Goal: Complete application form

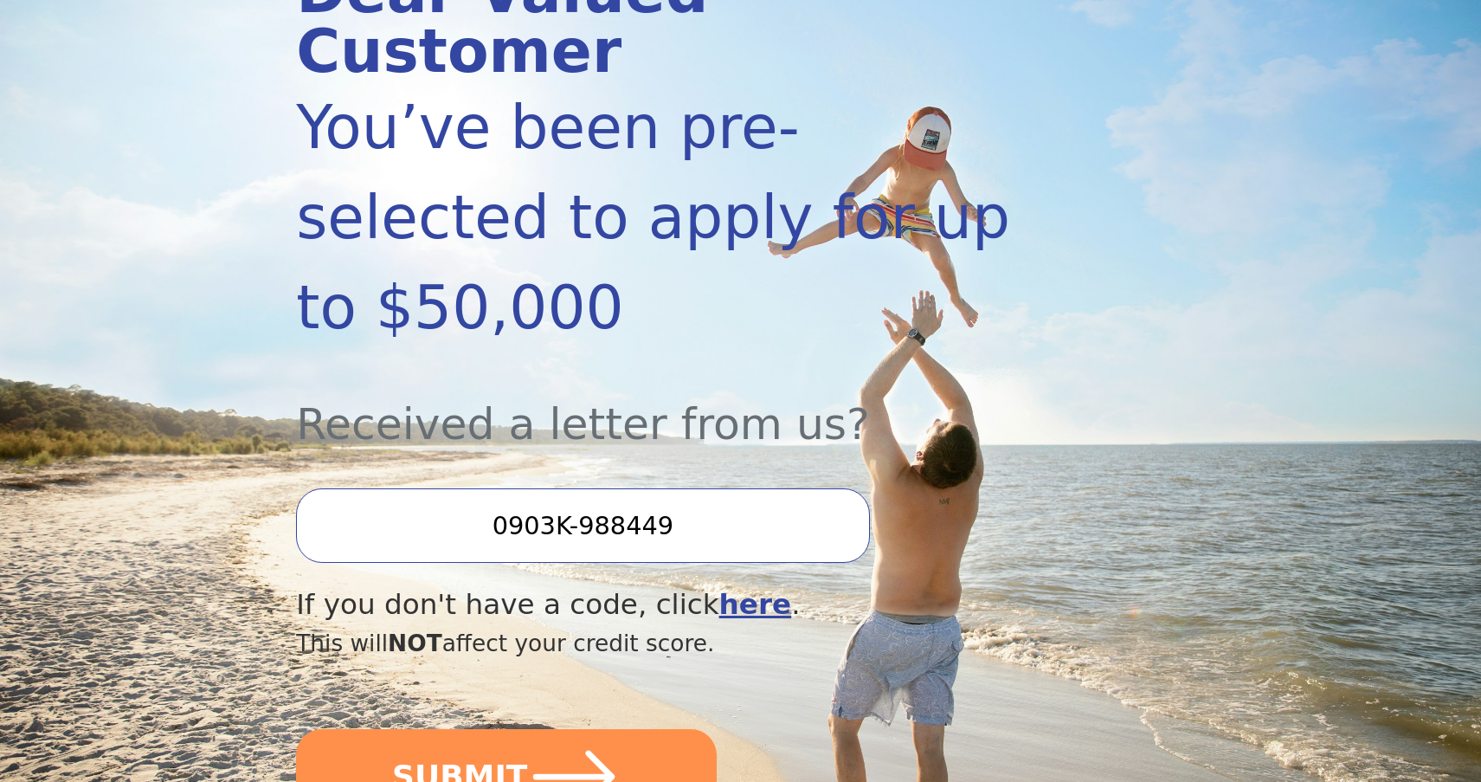
scroll to position [346, 0]
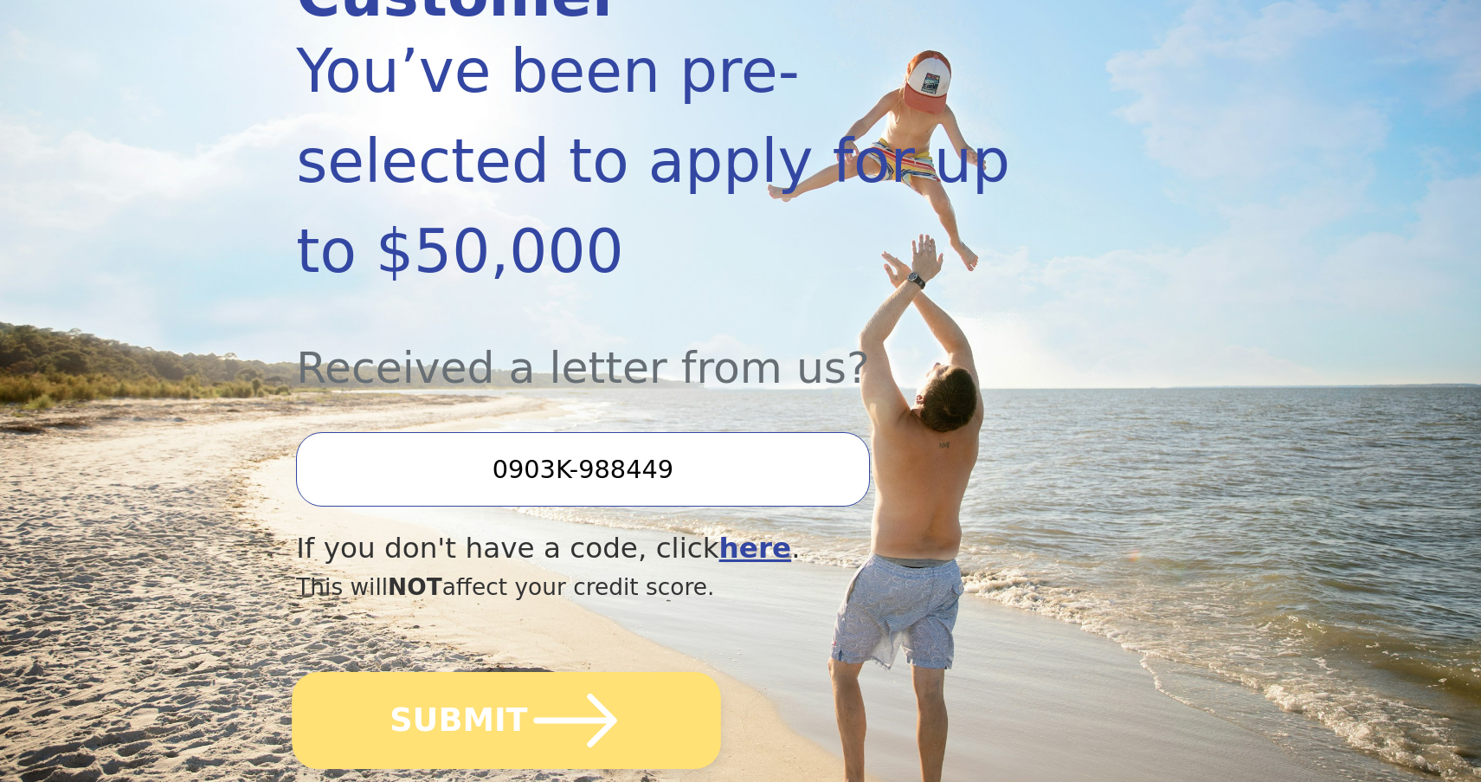
click at [476, 672] on button "SUBMIT" at bounding box center [506, 720] width 429 height 97
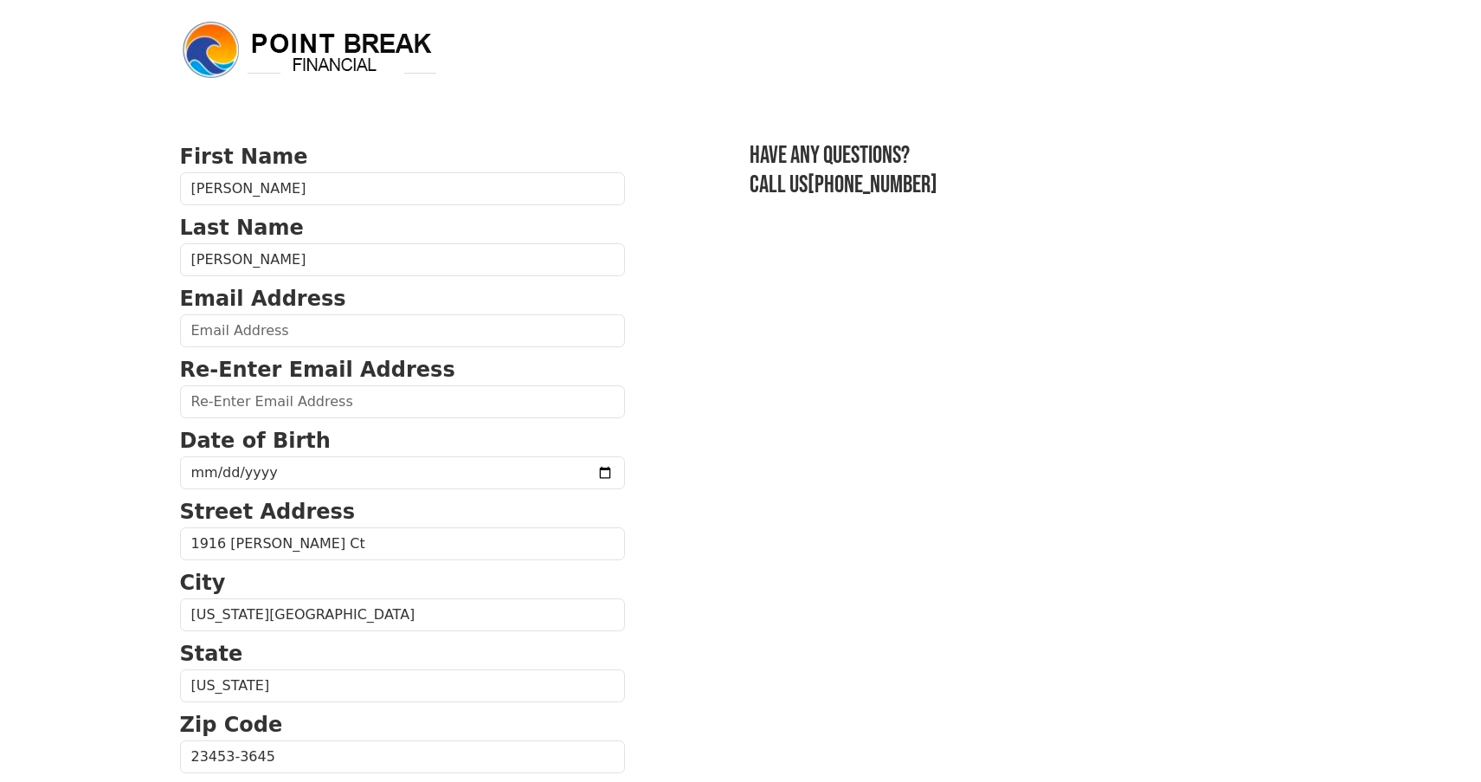
click at [246, 348] on form "First Name [PERSON_NAME] Last Name [PERSON_NAME] Email Address Re-Enter Email A…" at bounding box center [402, 758] width 445 height 1234
click at [245, 339] on input "email" at bounding box center [402, 330] width 445 height 33
type input "[EMAIL_ADDRESS][DOMAIN_NAME]"
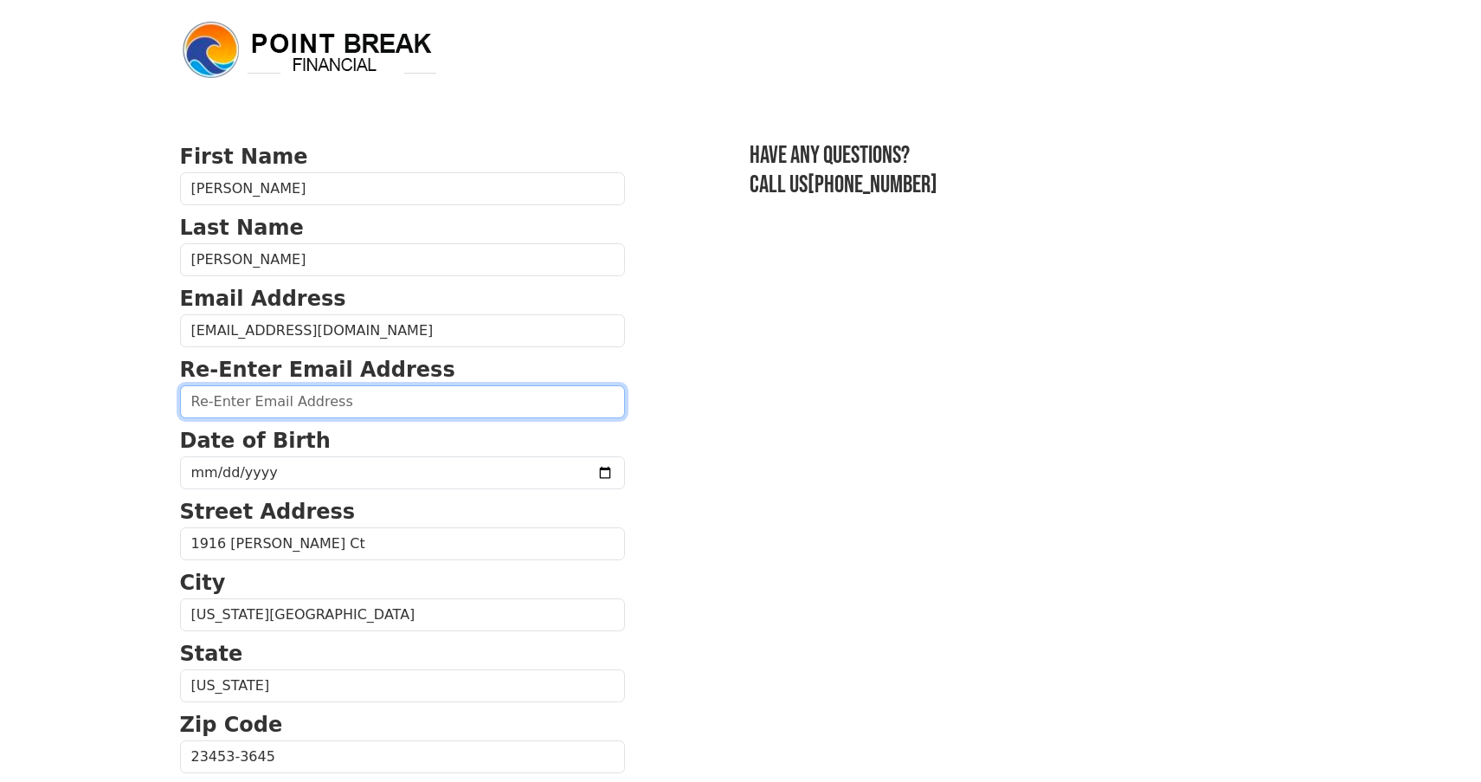
click at [302, 407] on input "email" at bounding box center [402, 401] width 445 height 33
type input "[EMAIL_ADDRESS][DOMAIN_NAME]"
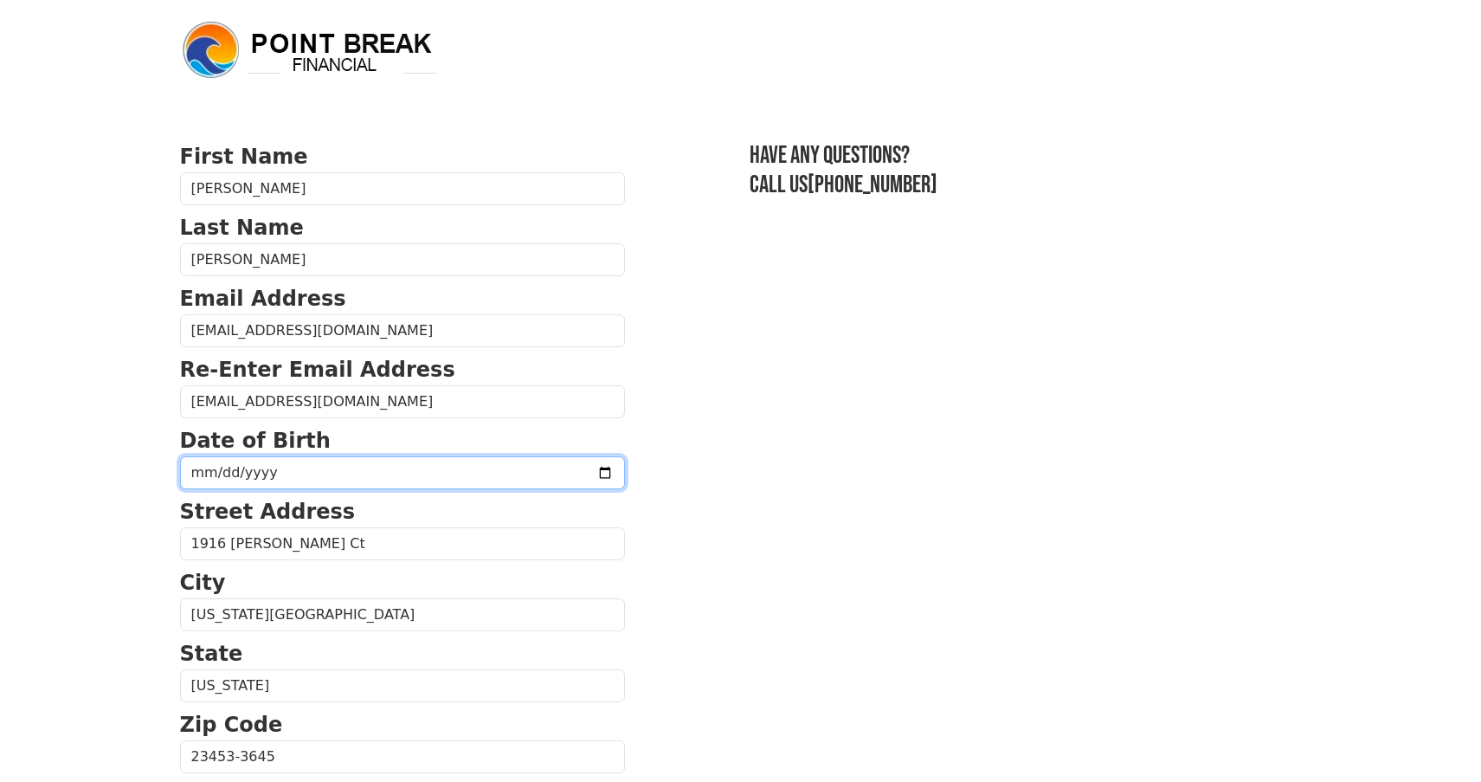
click at [278, 478] on input "date" at bounding box center [402, 472] width 445 height 33
type input "[DATE]"
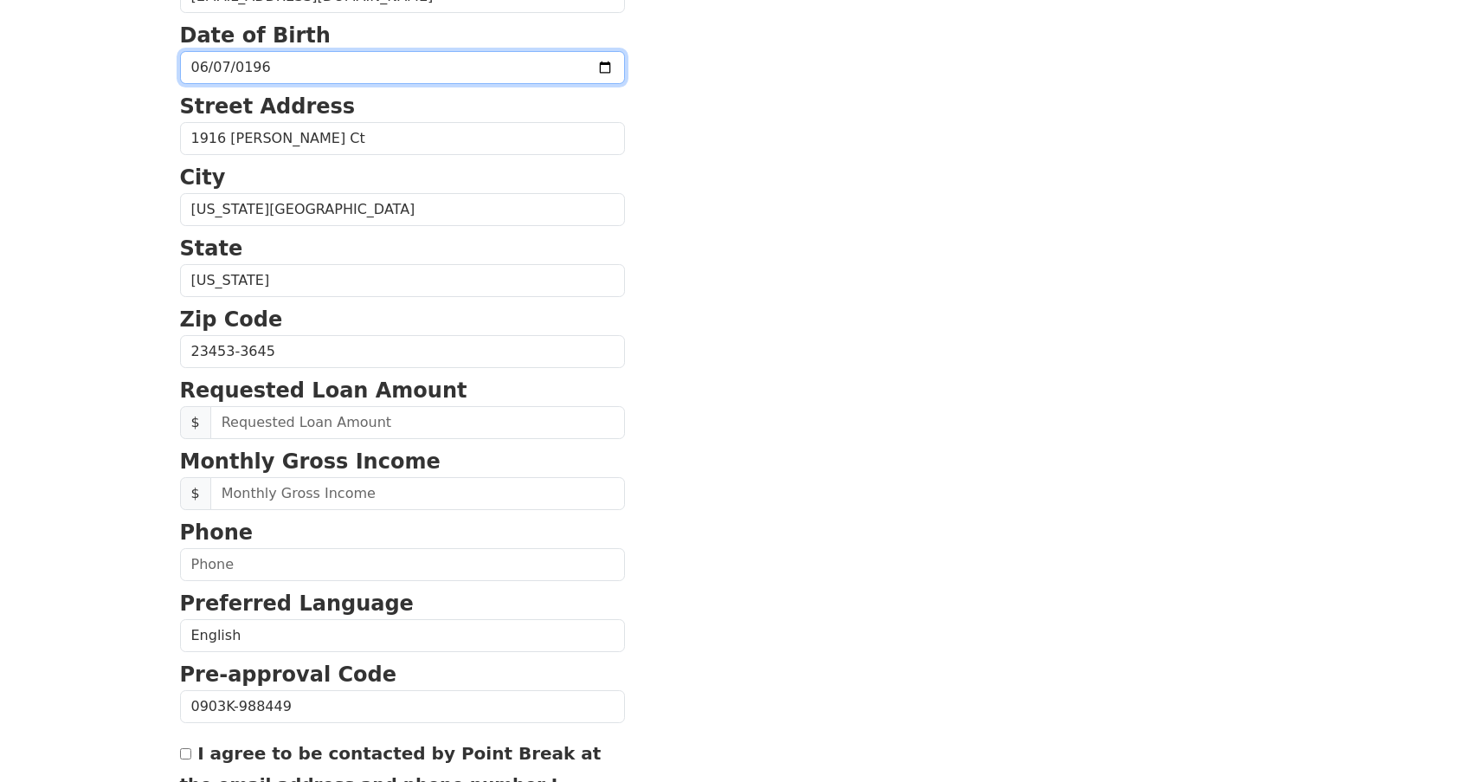
scroll to position [433, 0]
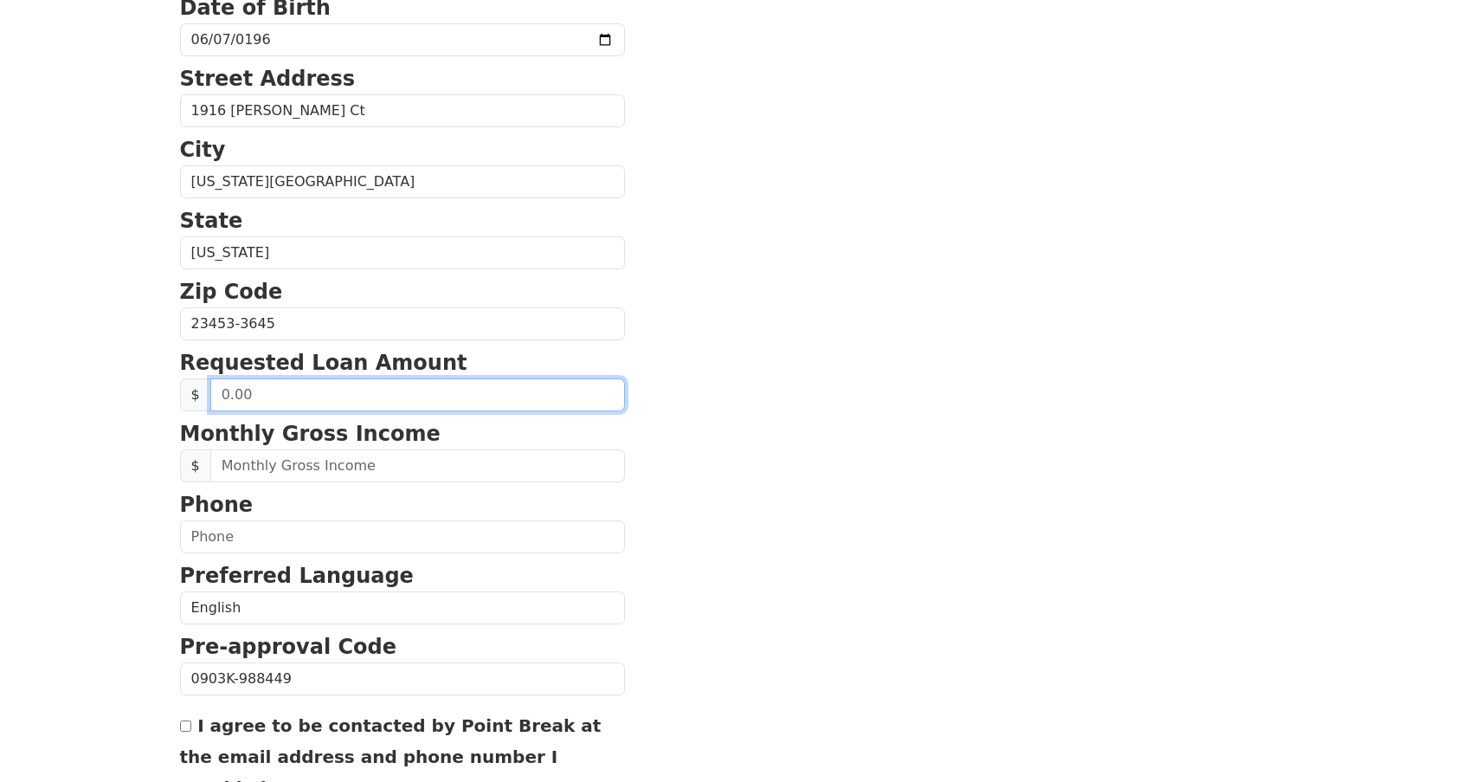
click at [254, 394] on input "text" at bounding box center [417, 394] width 415 height 33
type input "30,000.00"
click at [445, 397] on input "30,000.00" at bounding box center [417, 394] width 415 height 33
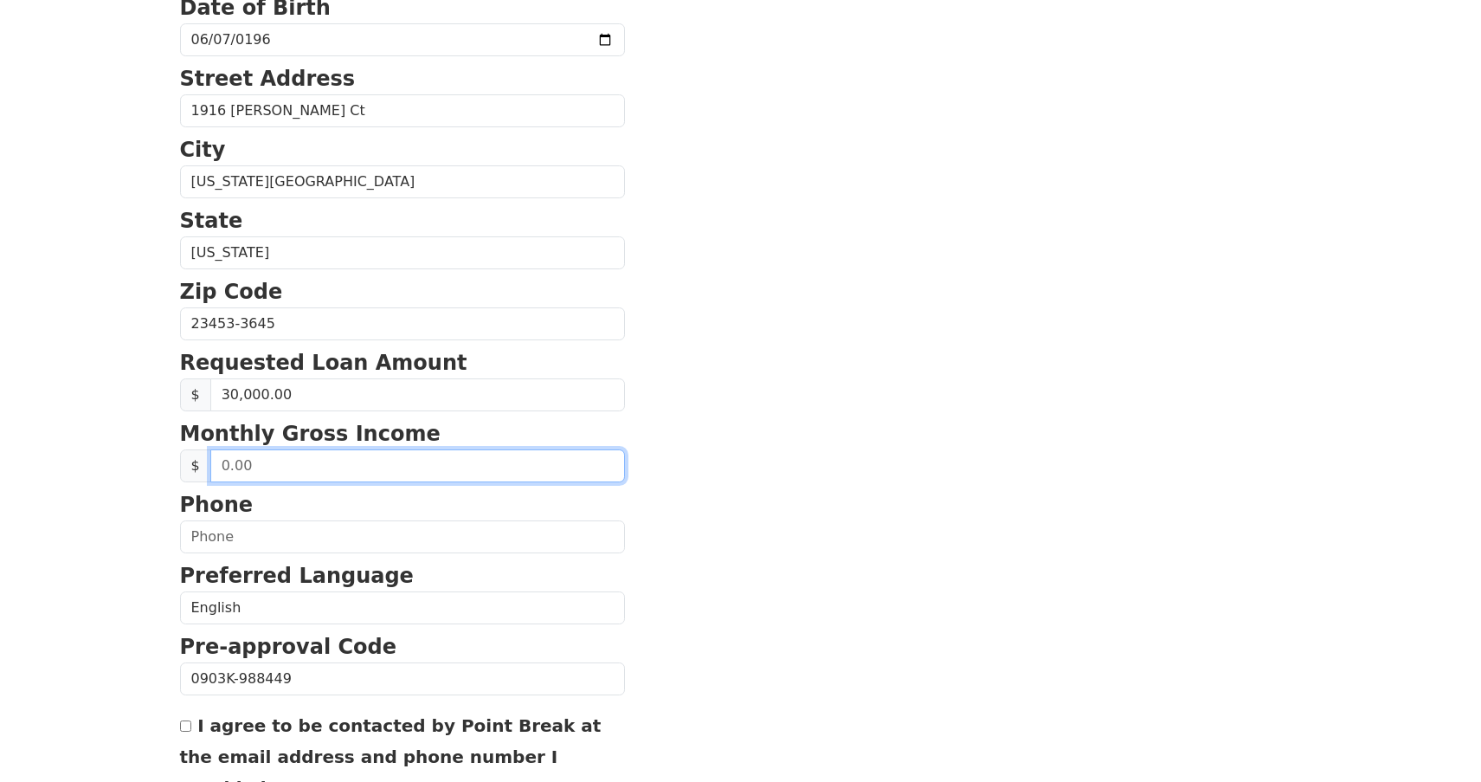
click at [278, 461] on input "text" at bounding box center [417, 465] width 415 height 33
type input "7,500.00"
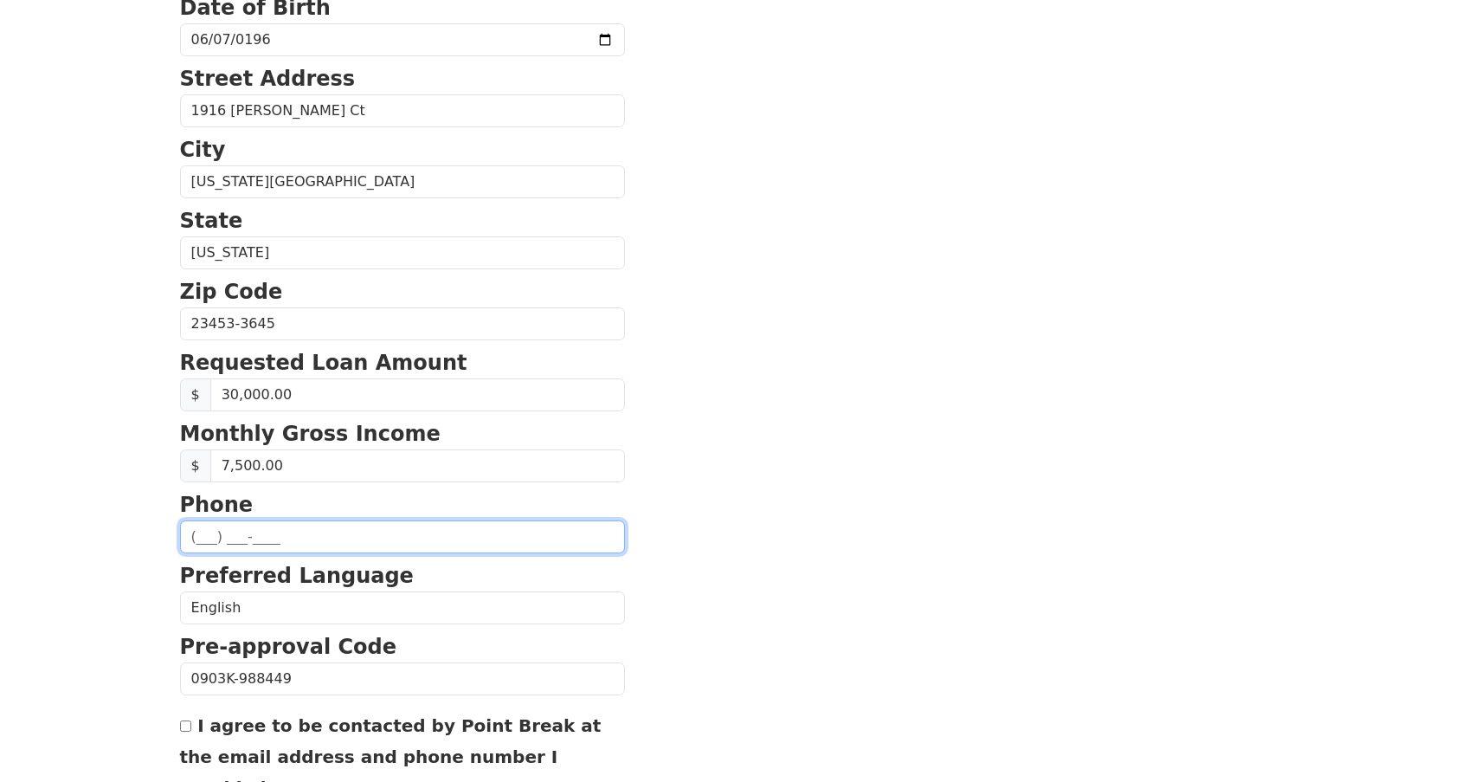
click at [209, 536] on input "text" at bounding box center [402, 536] width 445 height 33
type input "[PHONE_NUMBER]"
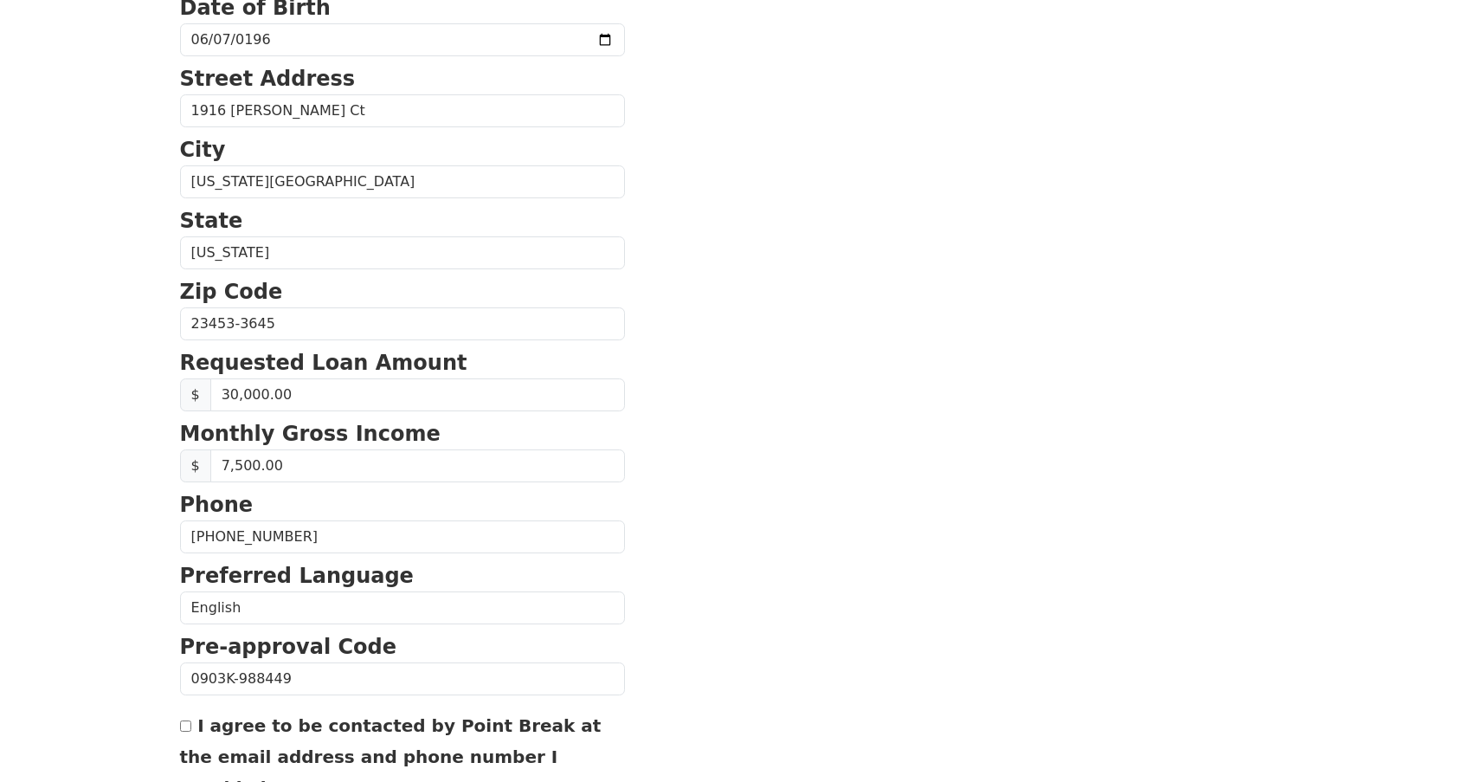
click at [761, 550] on section "First Name [PERSON_NAME] Last Name [PERSON_NAME] Email Address [EMAIL_ADDRESS][…" at bounding box center [741, 325] width 1122 height 1234
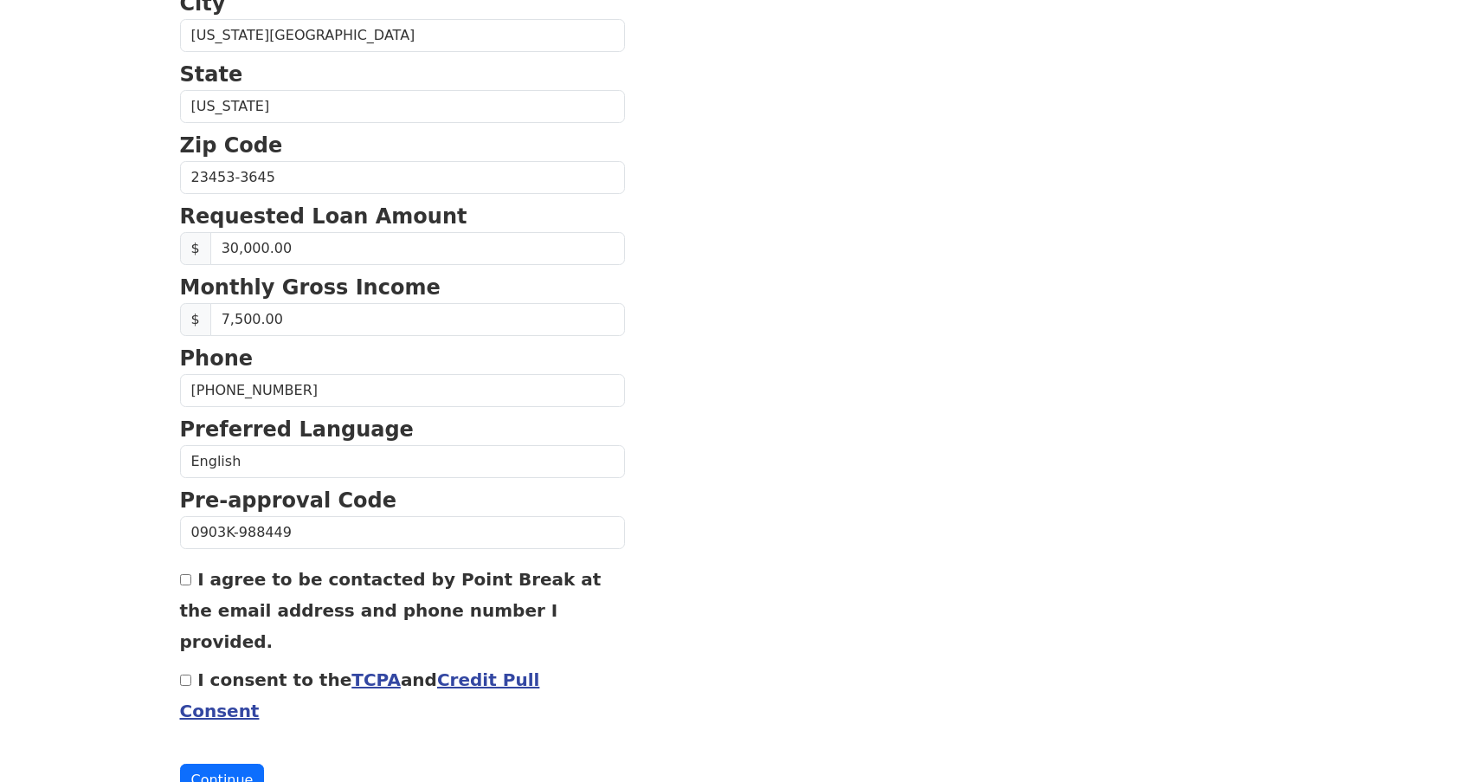
scroll to position [596, 0]
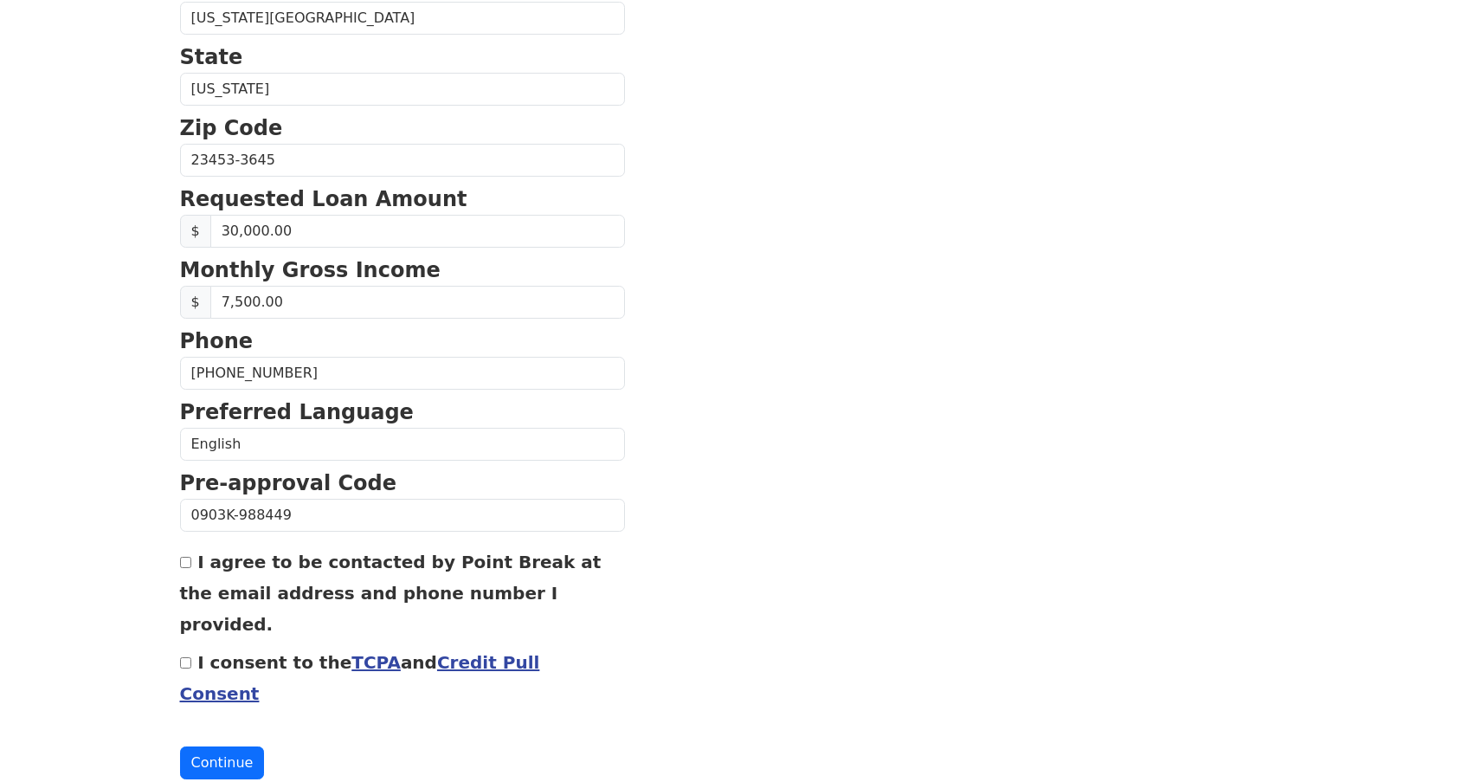
click at [186, 567] on input "I agree to be contacted by Point Break at the email address and phone number I …" at bounding box center [185, 562] width 11 height 11
checkbox input "true"
click at [183, 657] on input "I consent to the TCPA and Credit Pull Consent" at bounding box center [185, 662] width 11 height 11
checkbox input "true"
click at [209, 746] on button "Continue" at bounding box center [222, 762] width 85 height 33
